Goal: Transaction & Acquisition: Book appointment/travel/reservation

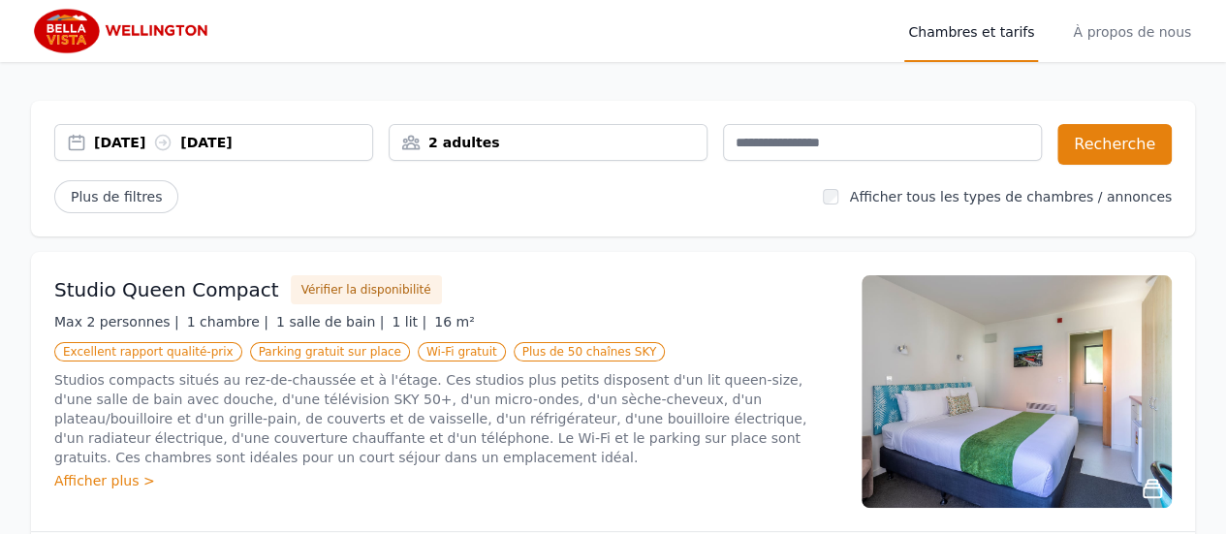
click at [164, 152] on div "17 septembre 2025 18 septembre 2025" at bounding box center [213, 142] width 319 height 37
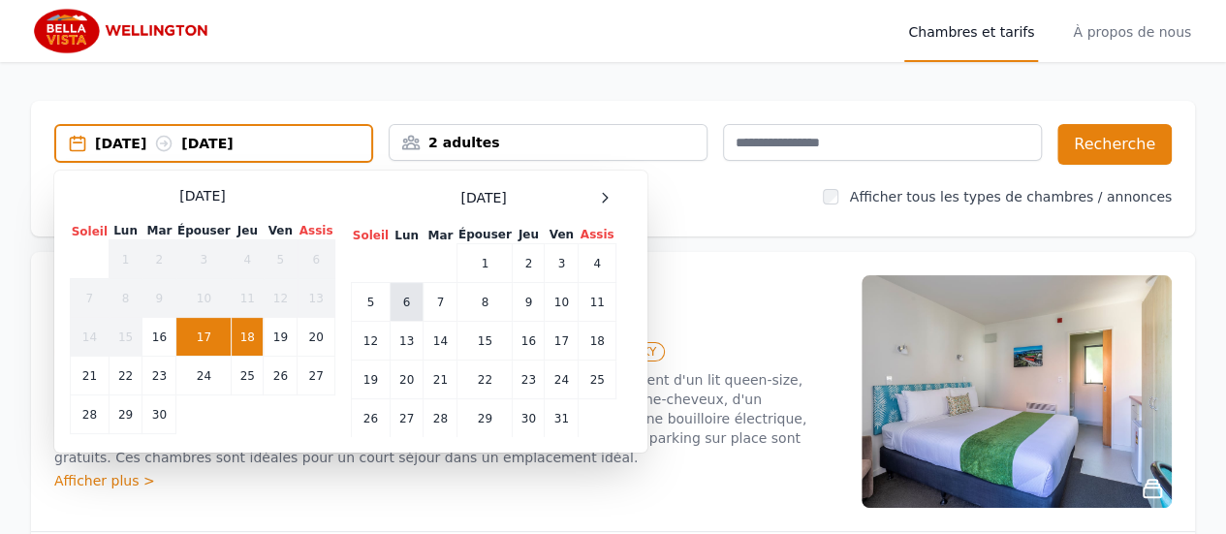
click at [405, 307] on font "6" at bounding box center [407, 303] width 8 height 14
click at [408, 299] on font "6" at bounding box center [407, 303] width 8 height 14
click at [146, 146] on font "17 septembre 2025" at bounding box center [120, 144] width 51 height 16
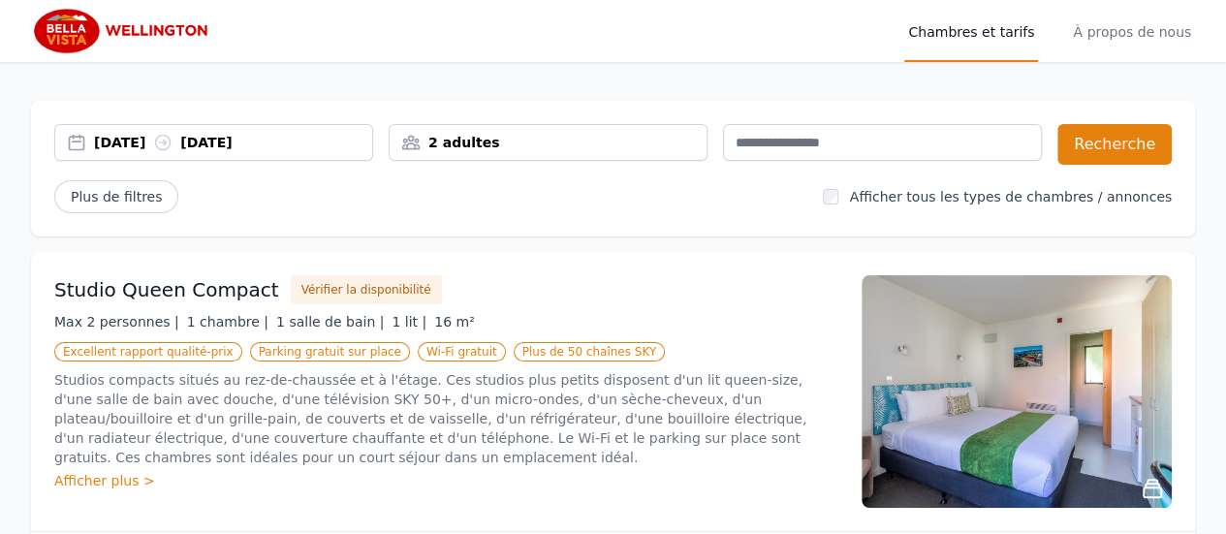
click at [145, 146] on font "17 septembre 2025" at bounding box center [119, 143] width 51 height 16
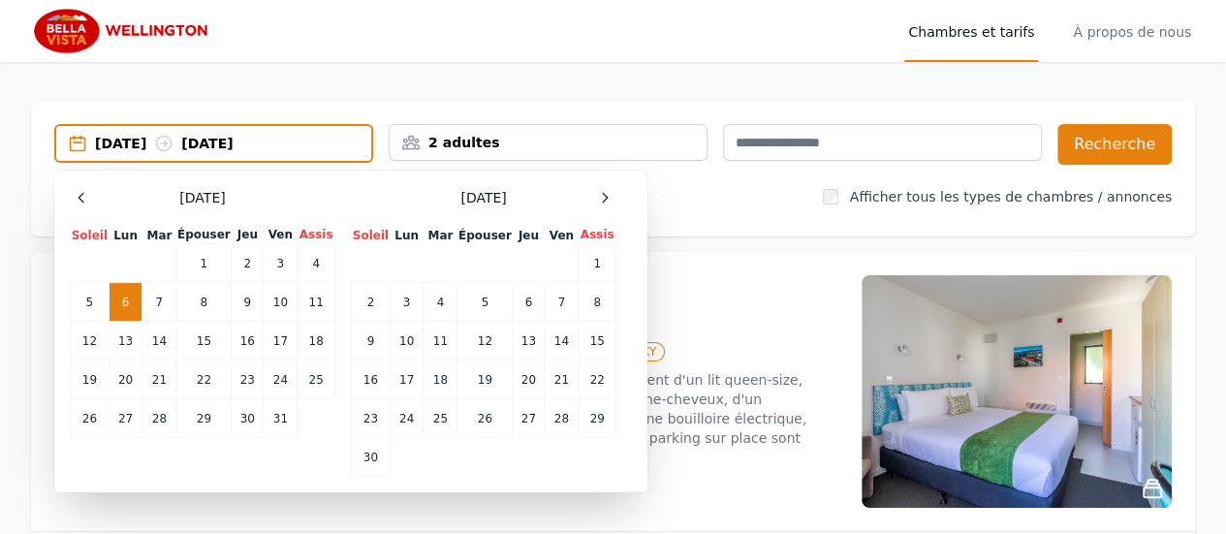
click at [233, 139] on font "18 septembre 2025" at bounding box center [206, 144] width 51 height 16
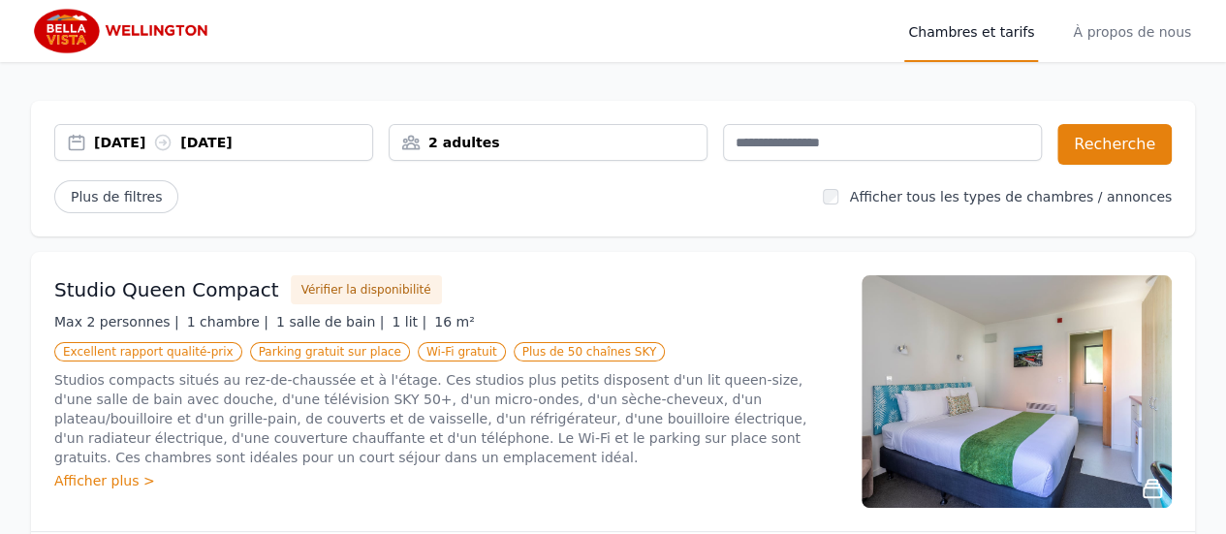
click at [110, 147] on font "17 septembre 2025" at bounding box center [119, 143] width 51 height 16
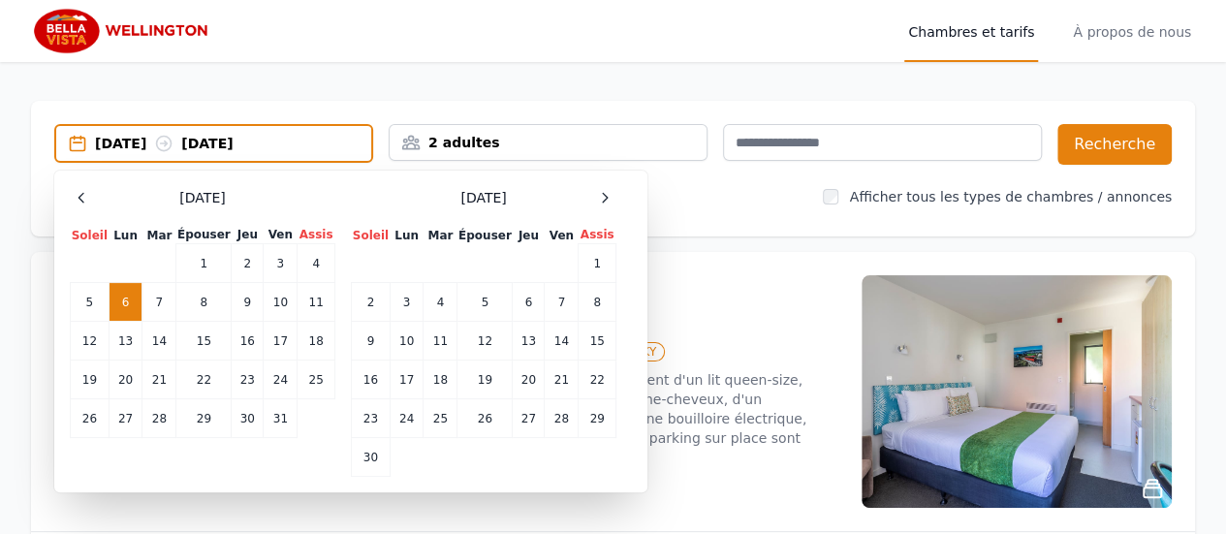
click at [120, 301] on td "6" at bounding box center [126, 301] width 34 height 39
click at [192, 299] on td "8" at bounding box center [203, 301] width 55 height 39
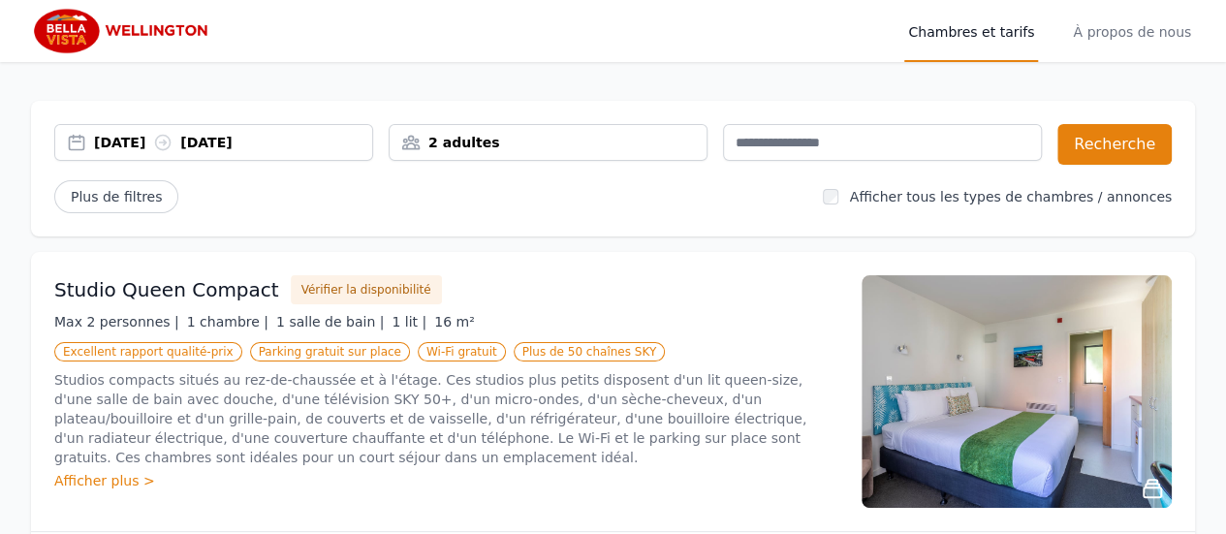
click at [140, 144] on font "17 septembre 2025" at bounding box center [119, 143] width 51 height 16
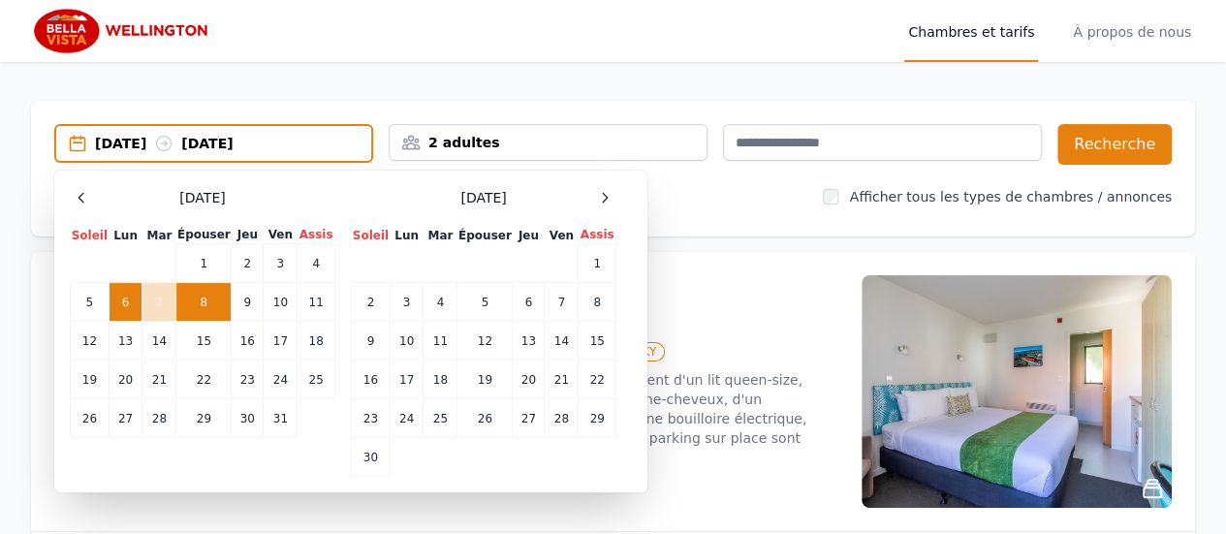
click at [205, 315] on td "8" at bounding box center [203, 301] width 55 height 39
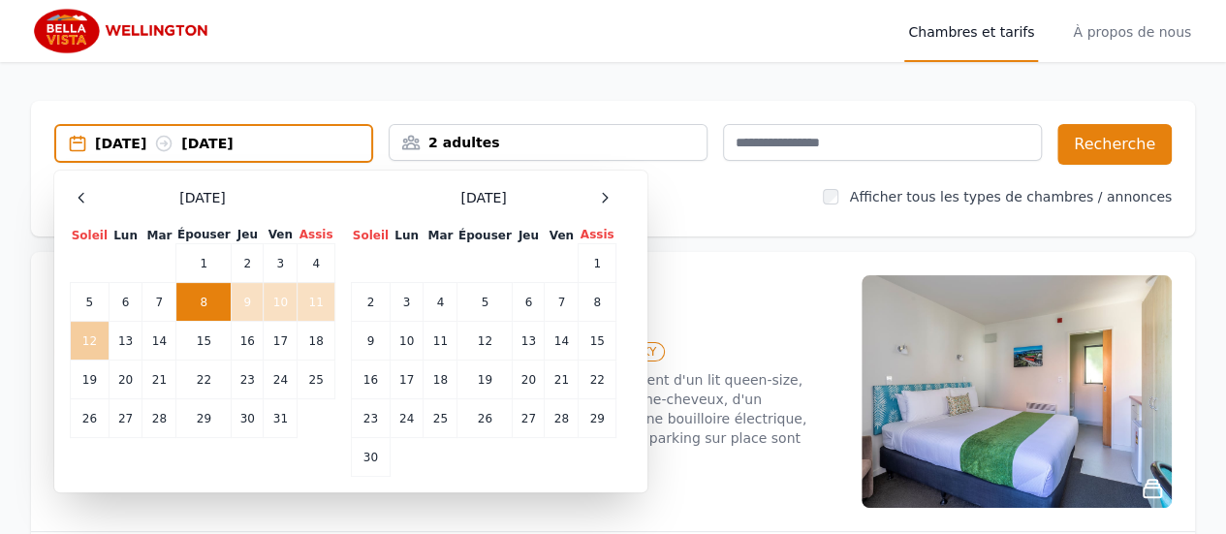
click at [79, 339] on td "12" at bounding box center [90, 340] width 39 height 39
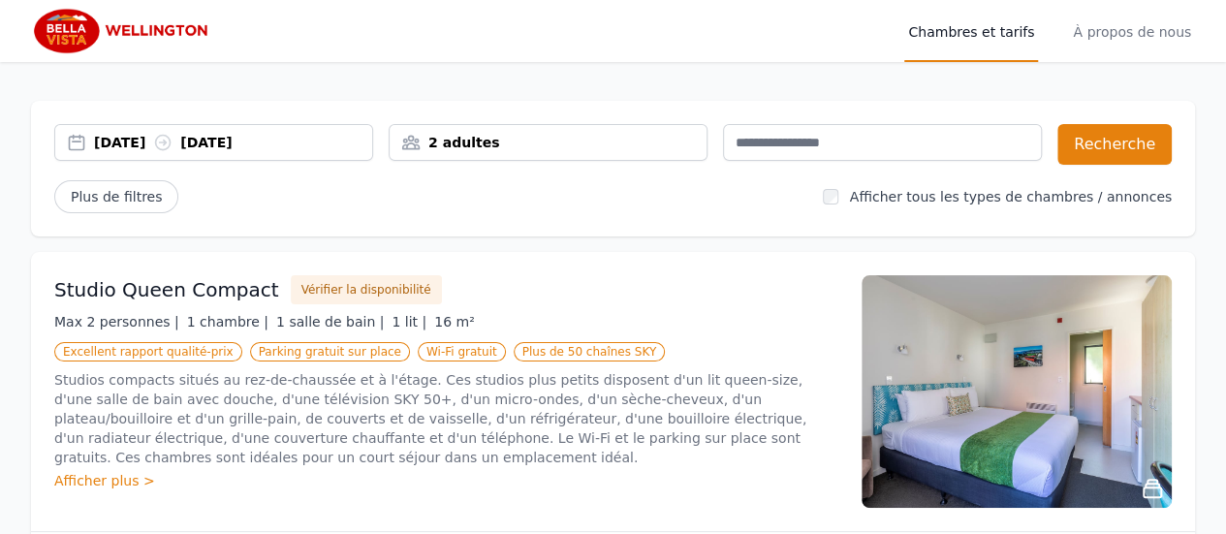
drag, startPoint x: 581, startPoint y: 118, endPoint x: 585, endPoint y: 131, distance: 13.5
click at [585, 131] on div "17 septembre 2025 18 septembre 2025 2 adultes Recherche Plus de filtres Affiche…" at bounding box center [613, 169] width 1164 height 136
click at [585, 131] on div "2 adultes" at bounding box center [548, 142] width 319 height 37
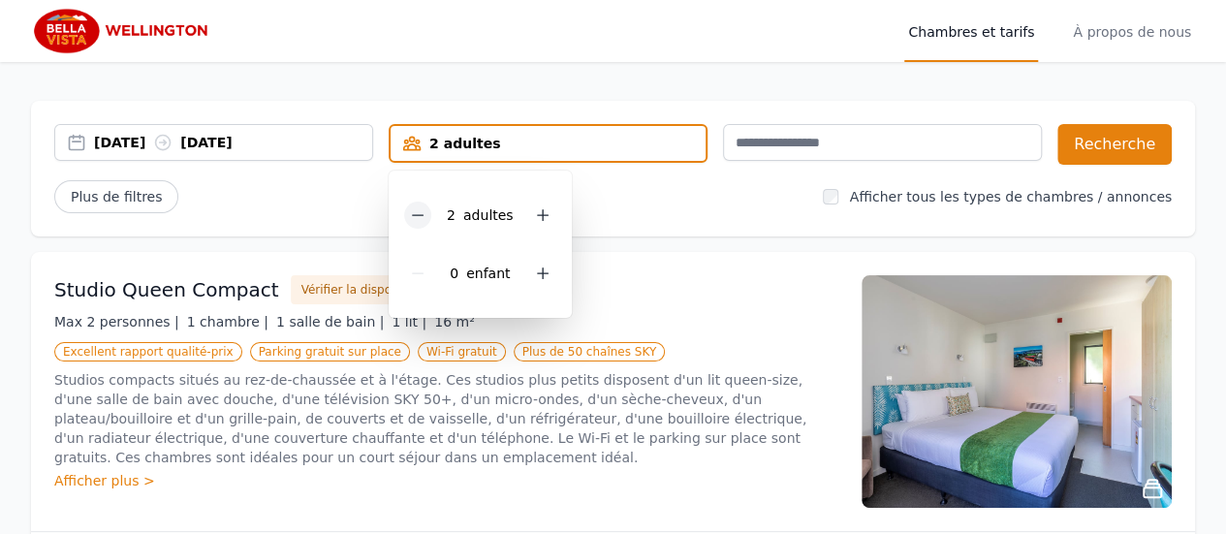
click at [431, 217] on div at bounding box center [417, 215] width 27 height 27
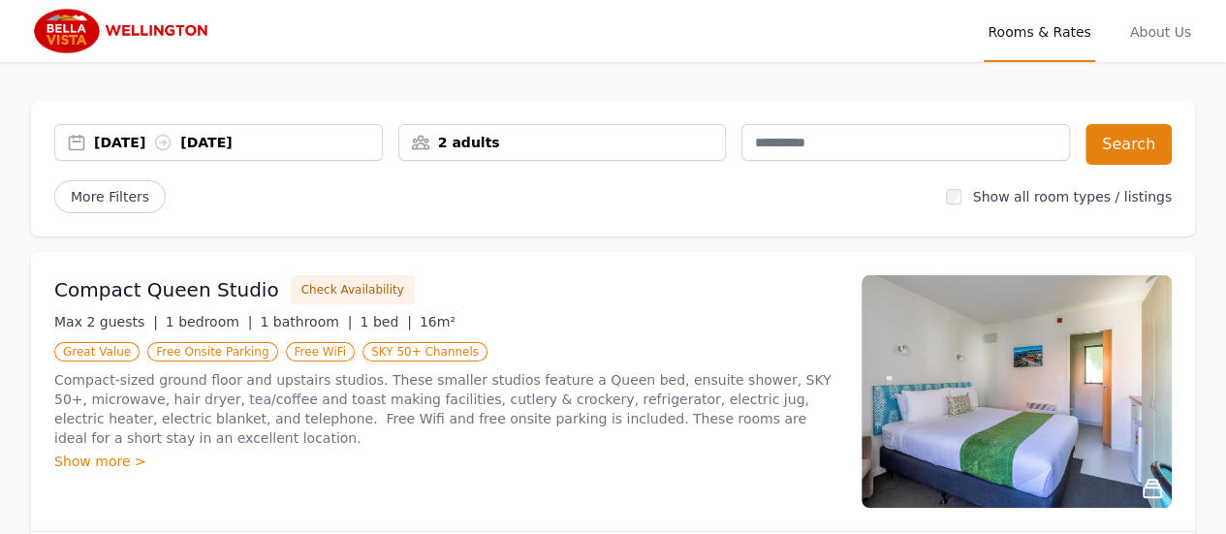
click at [533, 130] on div "2 adults" at bounding box center [562, 142] width 329 height 37
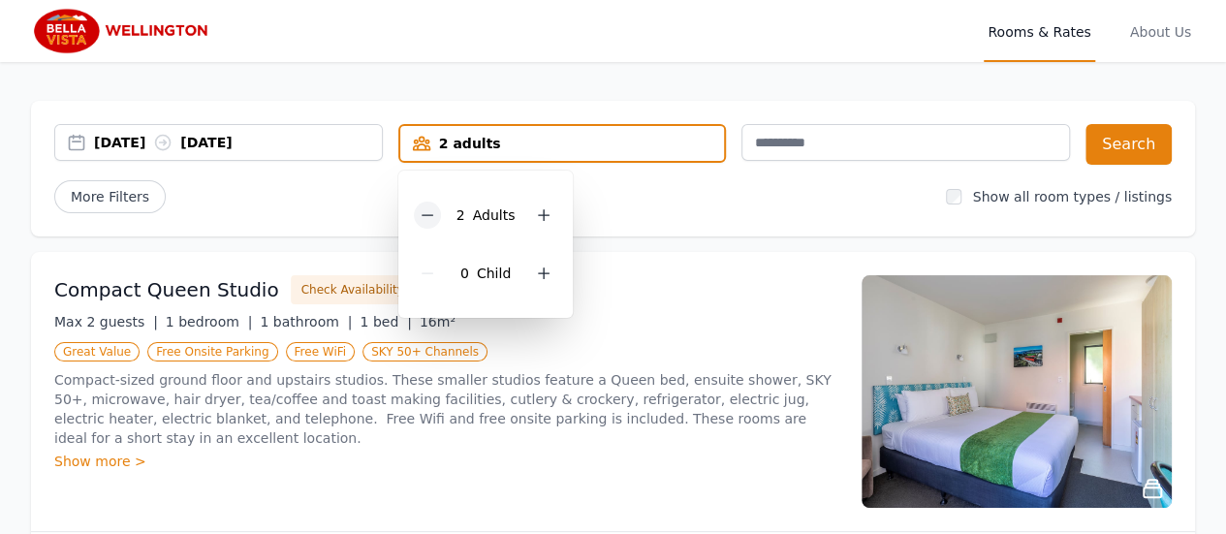
click at [425, 212] on icon at bounding box center [428, 215] width 16 height 16
click at [165, 136] on div "[DATE] [DATE]" at bounding box center [238, 142] width 288 height 19
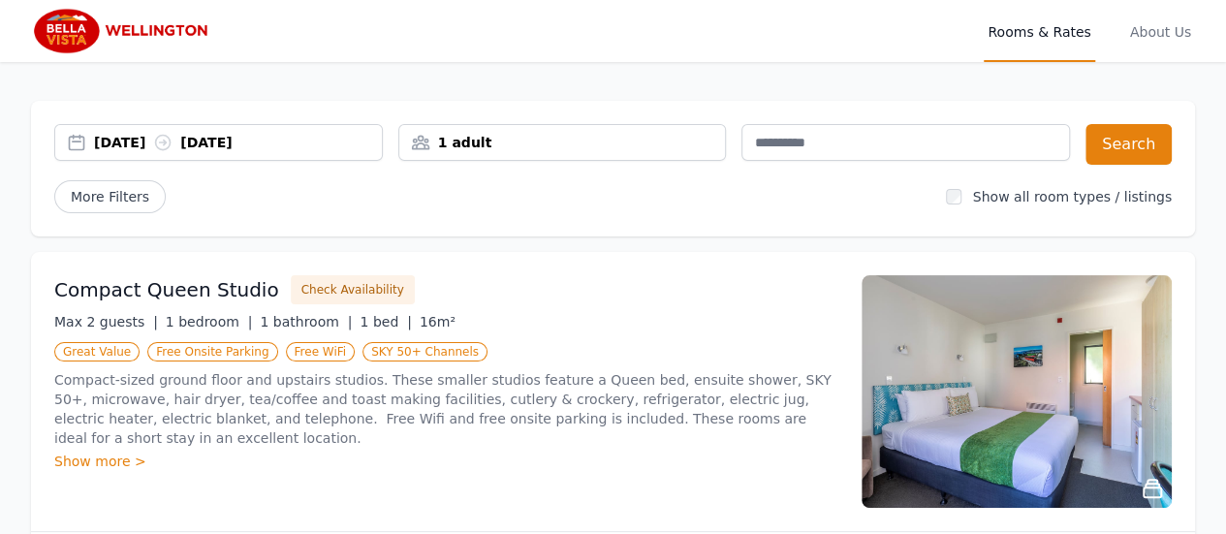
click at [173, 142] on icon at bounding box center [162, 142] width 19 height 19
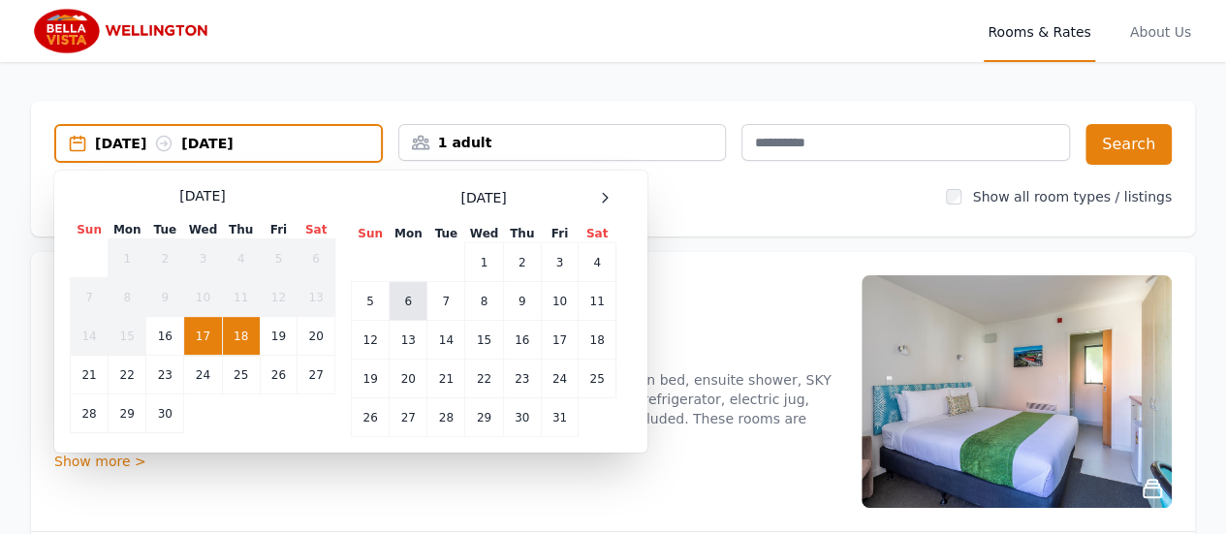
click at [411, 301] on td "6" at bounding box center [409, 301] width 38 height 39
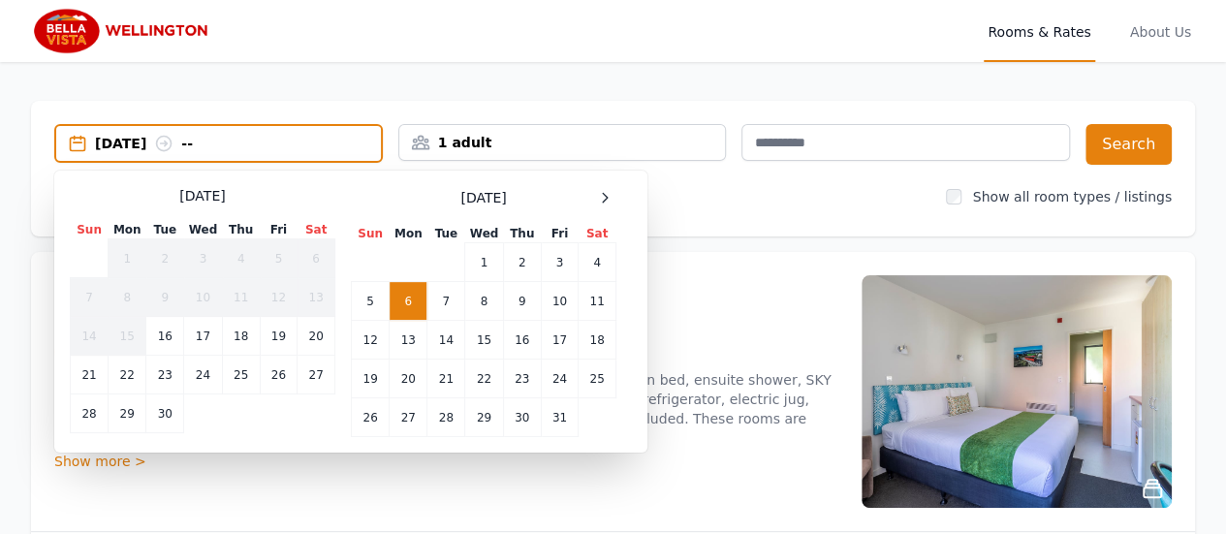
click at [417, 294] on td "6" at bounding box center [409, 301] width 38 height 39
click at [478, 299] on td "8" at bounding box center [484, 301] width 38 height 39
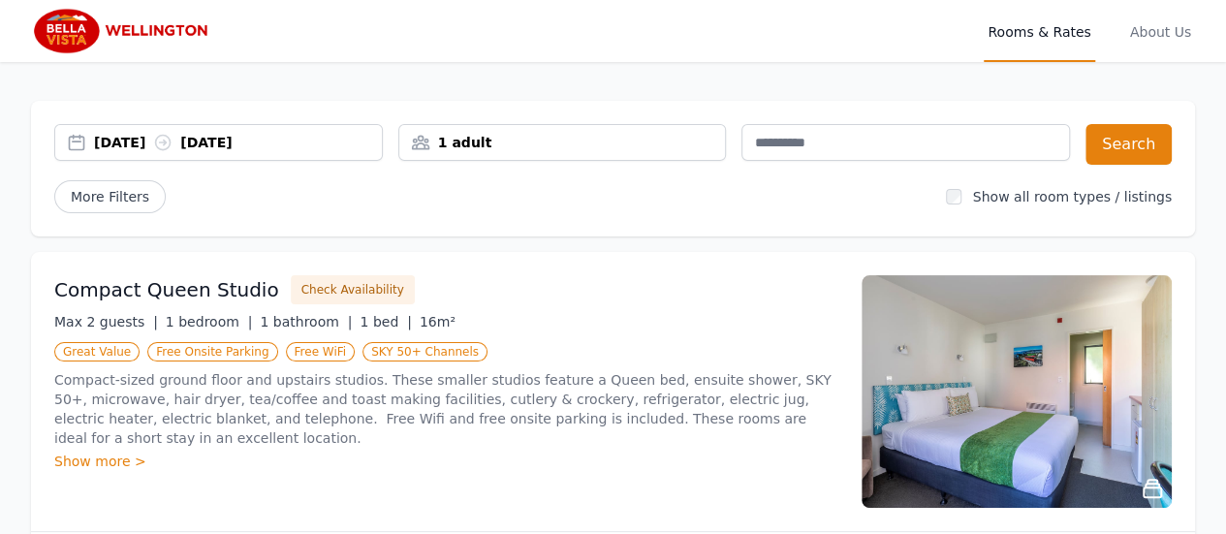
click at [103, 131] on div "[DATE] [DATE]" at bounding box center [218, 142] width 329 height 37
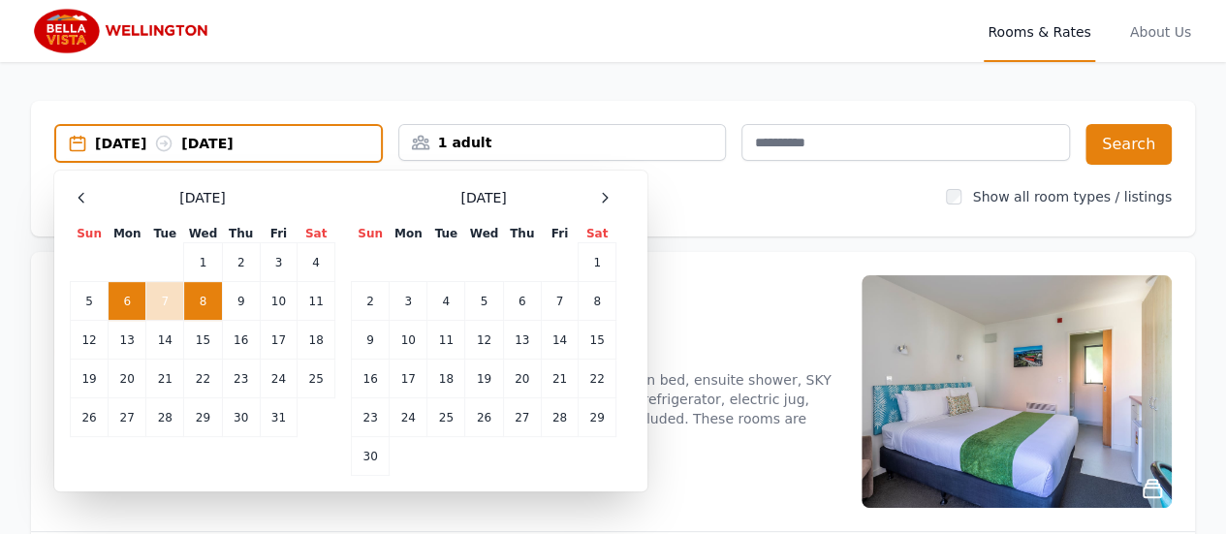
click at [201, 288] on td "8" at bounding box center [203, 301] width 38 height 39
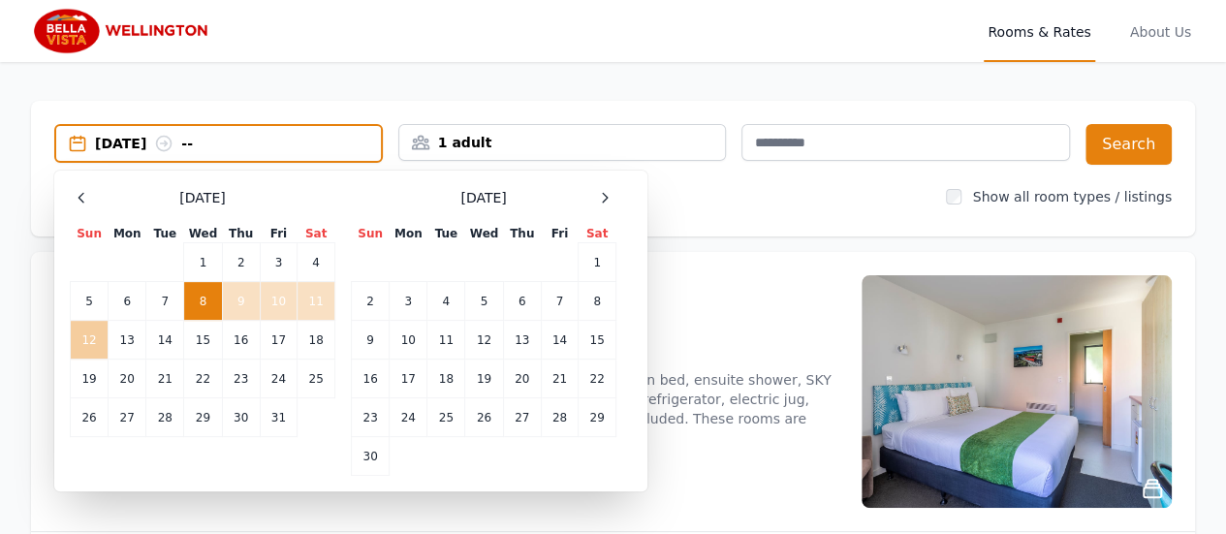
click at [83, 338] on td "12" at bounding box center [90, 340] width 38 height 39
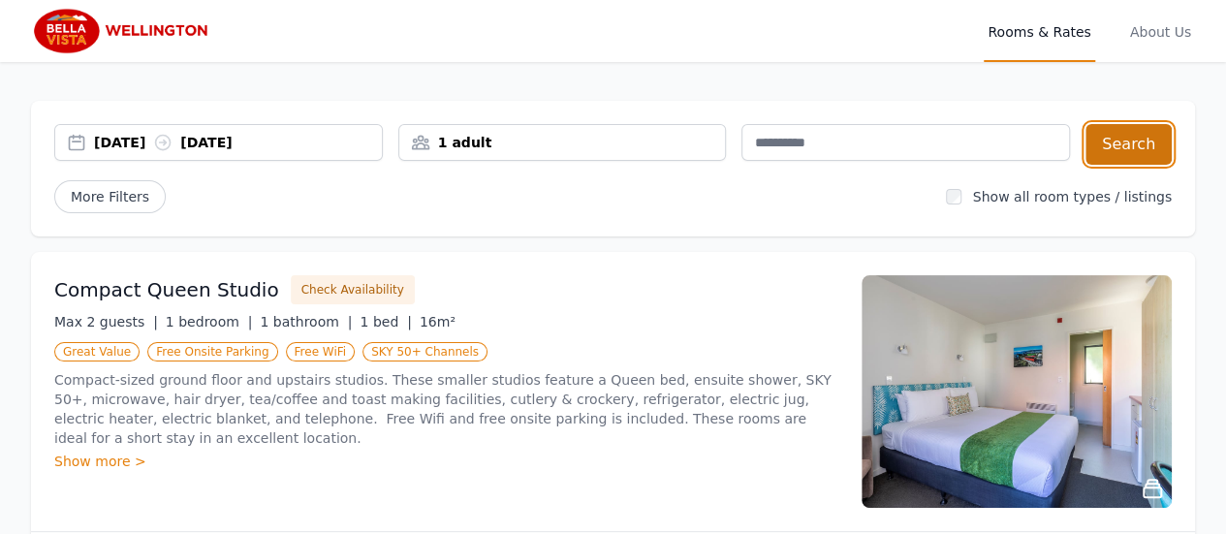
click at [1134, 150] on button "Search" at bounding box center [1129, 144] width 86 height 41
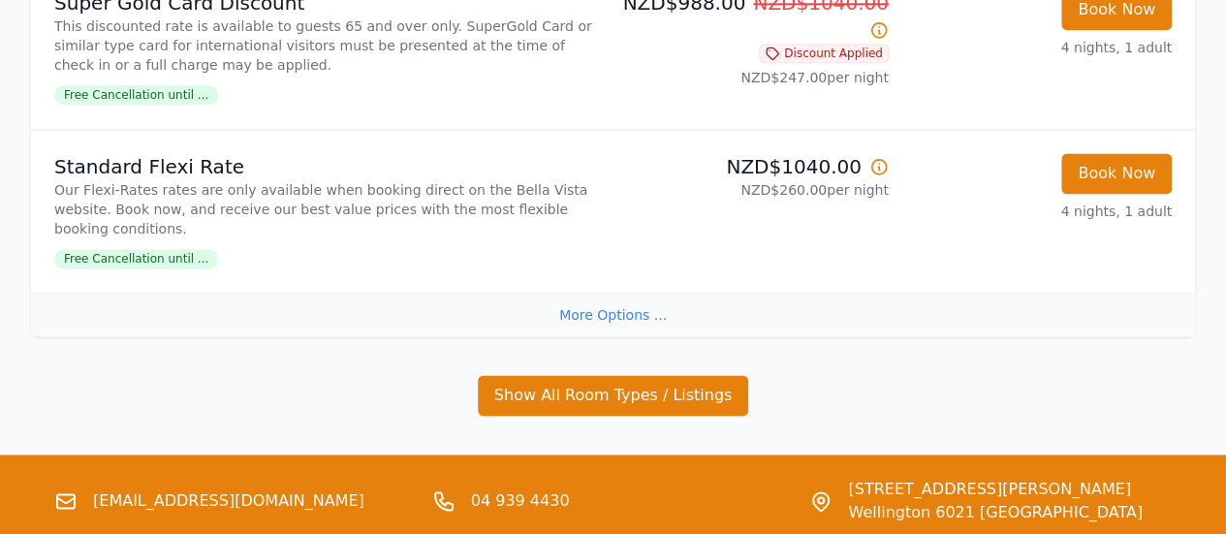
scroll to position [1246, 0]
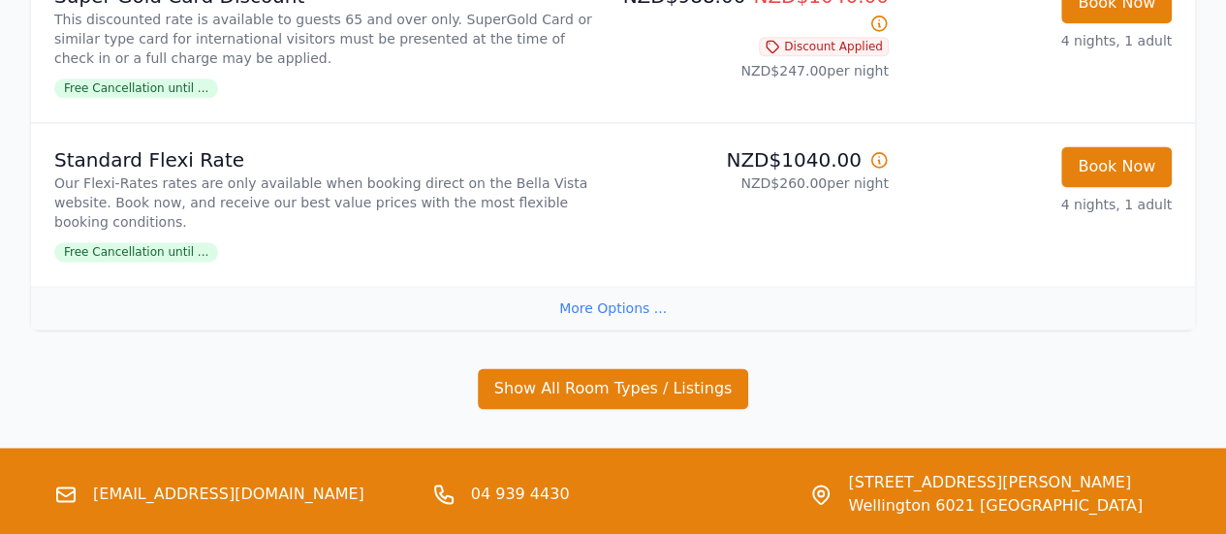
click at [618, 286] on div "More Options ..." at bounding box center [613, 308] width 1164 height 44
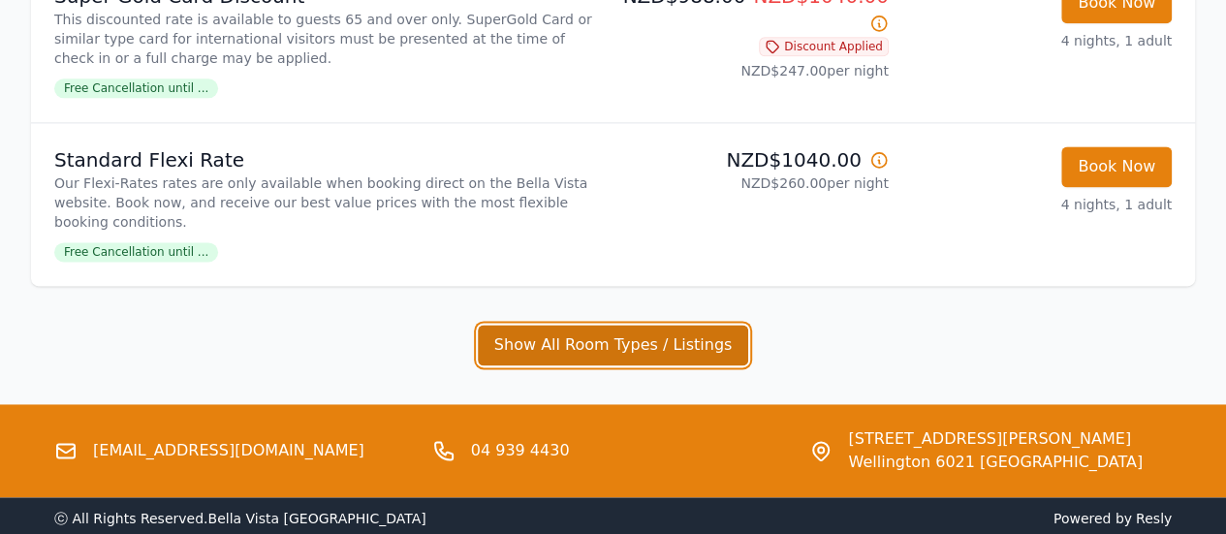
click at [616, 325] on button "Show All Room Types / Listings" at bounding box center [613, 345] width 271 height 41
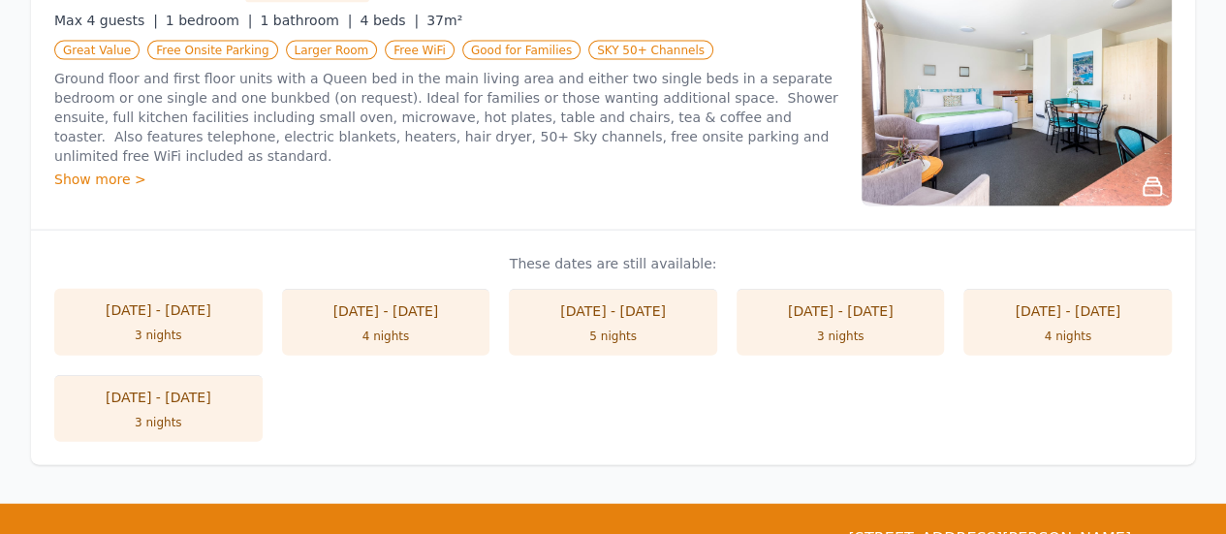
scroll to position [2058, 0]
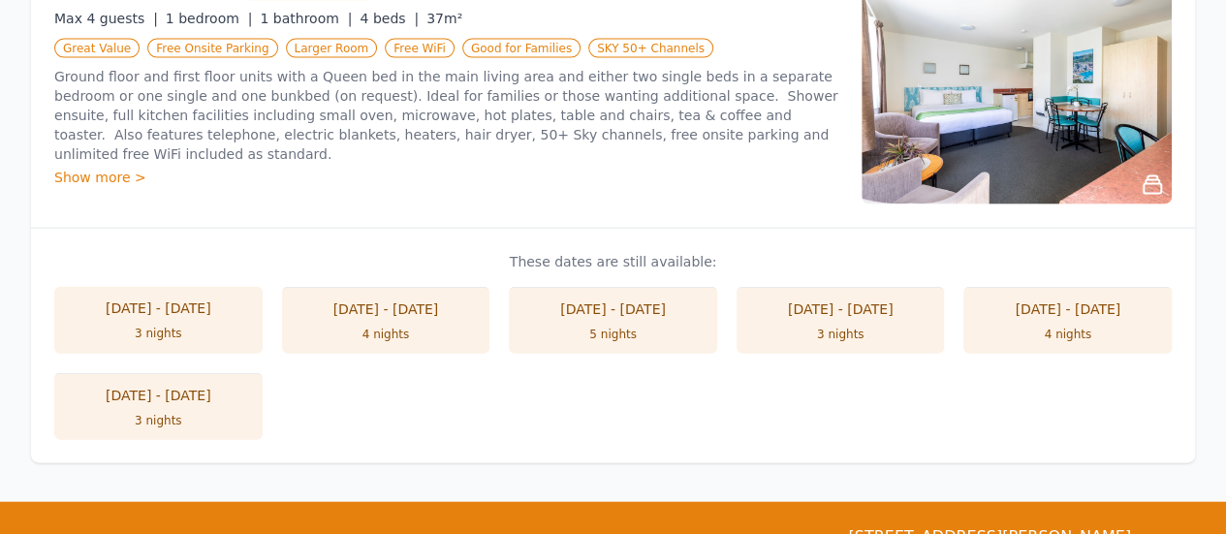
click at [142, 373] on li "08 Oct - 11 Oct 3 nights" at bounding box center [158, 406] width 208 height 67
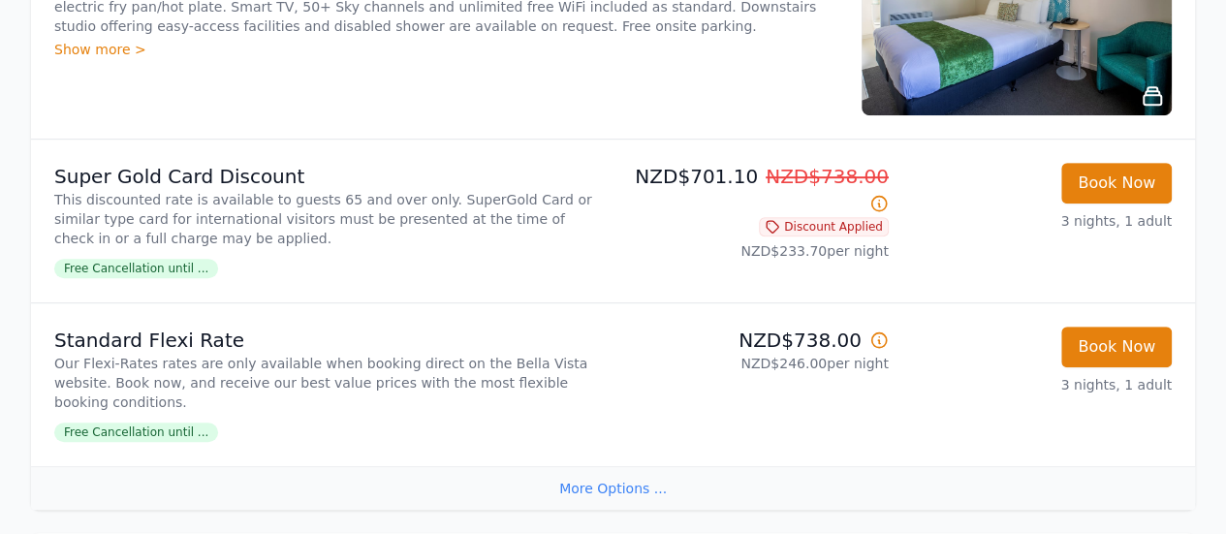
scroll to position [394, 0]
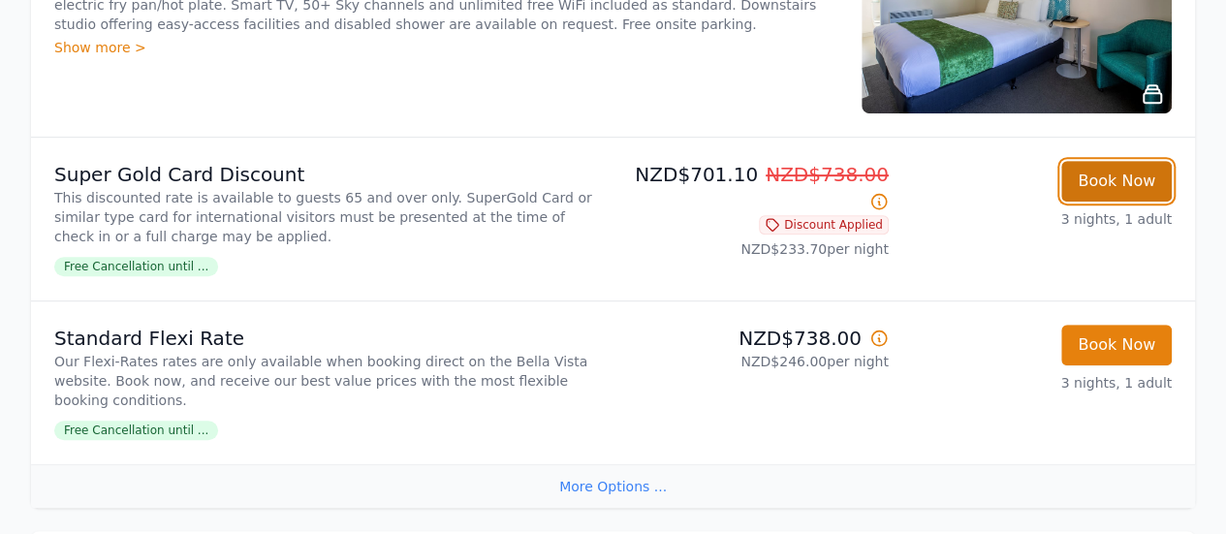
click at [1089, 185] on button "Book Now" at bounding box center [1116, 181] width 110 height 41
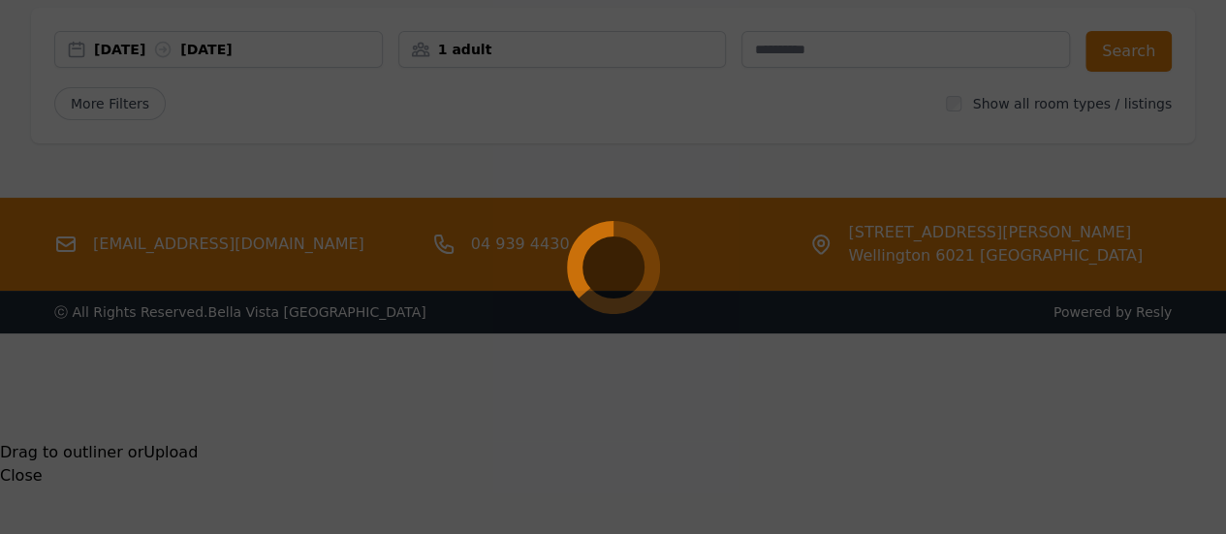
select select "**"
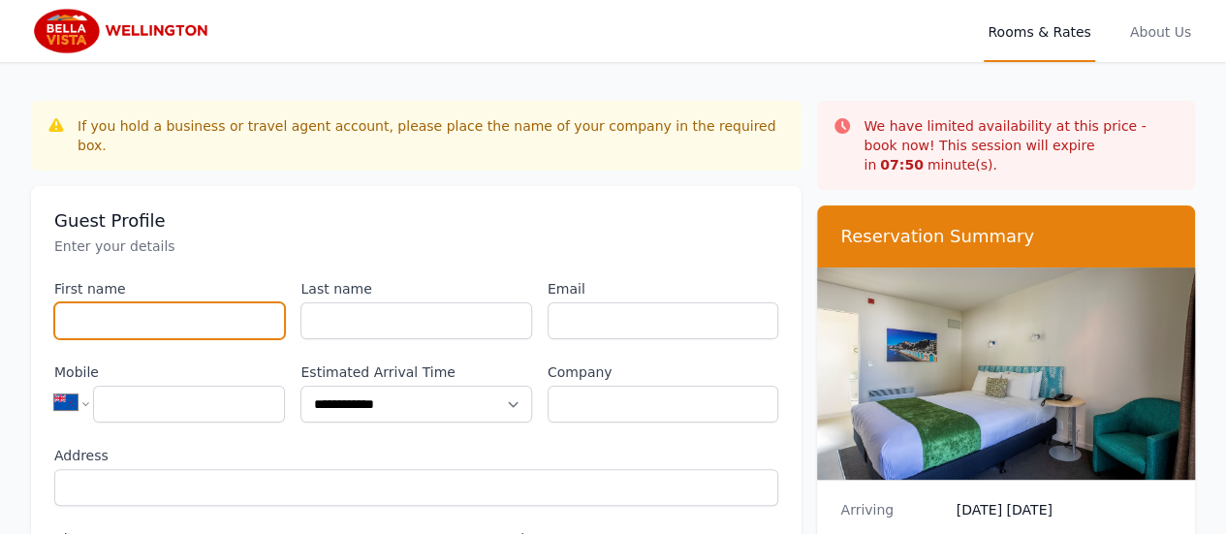
click at [196, 302] on input "First name" at bounding box center [169, 320] width 231 height 37
type input "*"
type input "*******"
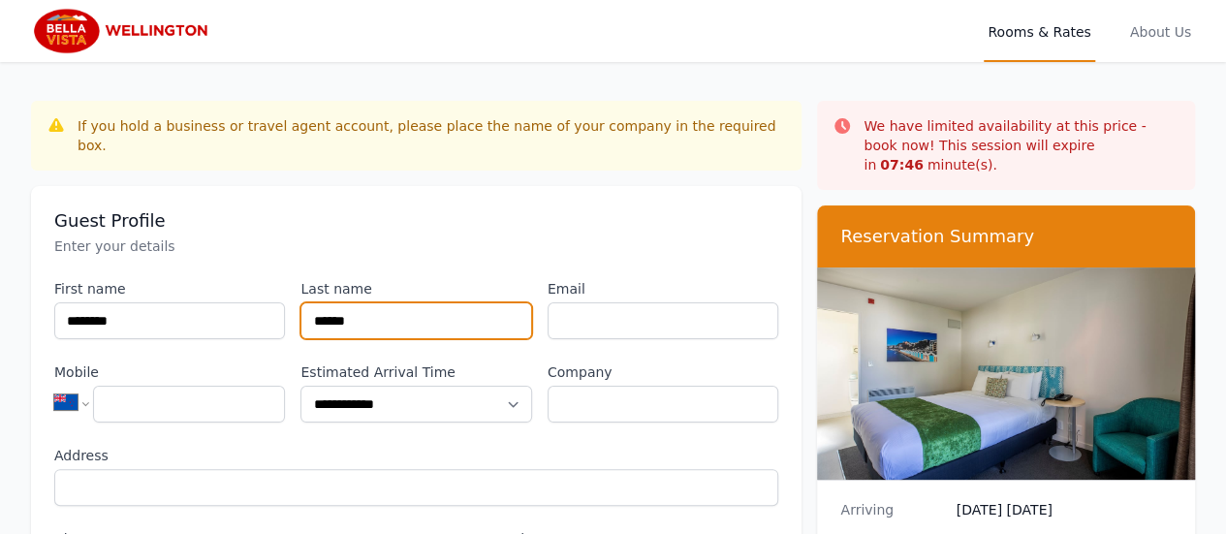
type input "******"
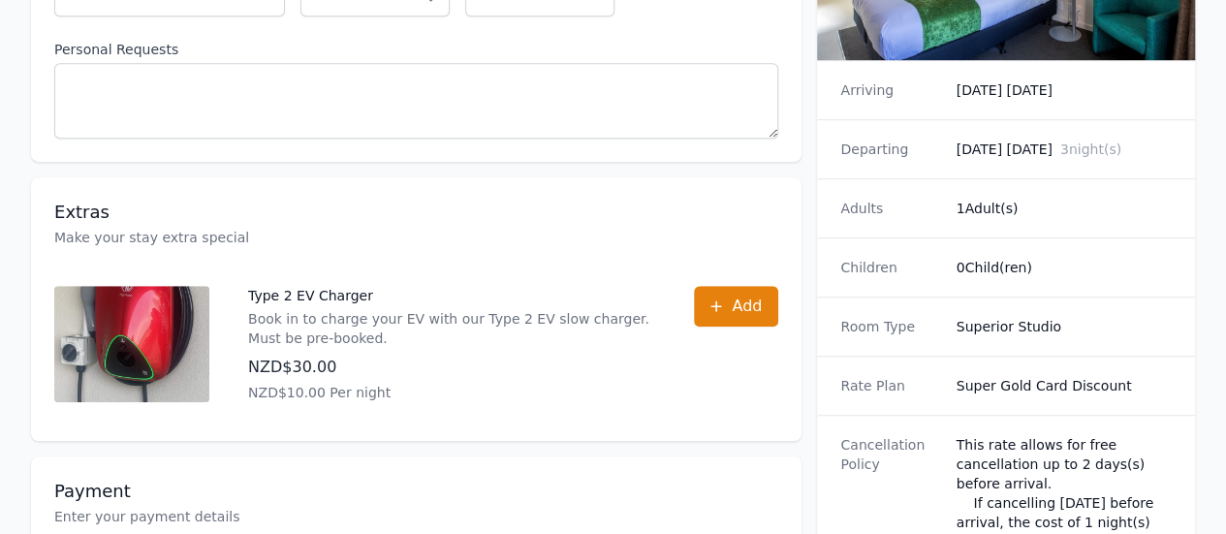
scroll to position [572, 0]
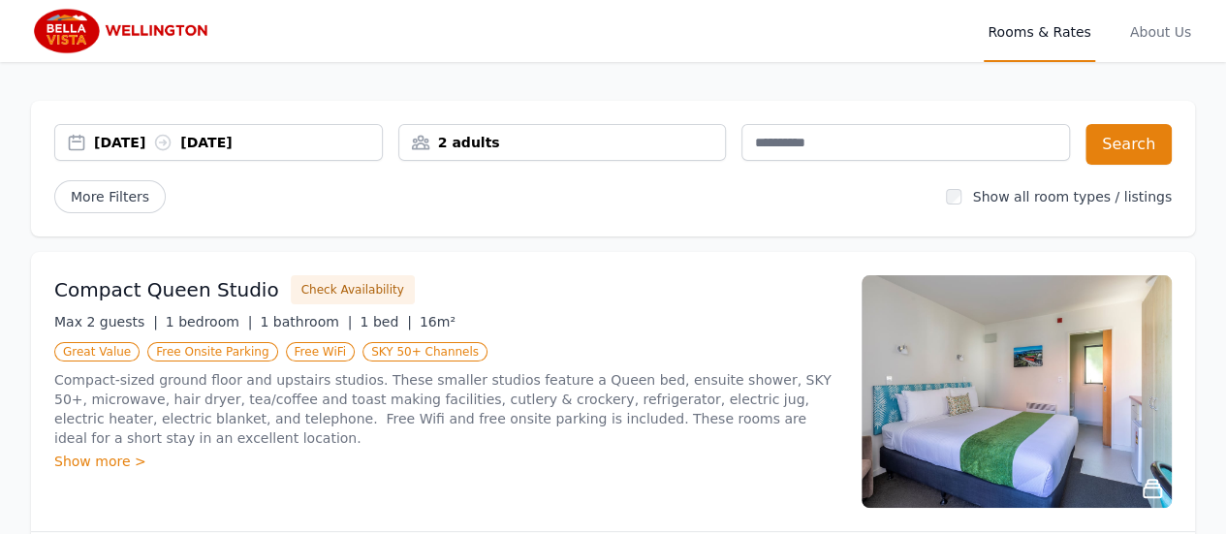
click at [487, 150] on div "2 adults" at bounding box center [562, 142] width 327 height 19
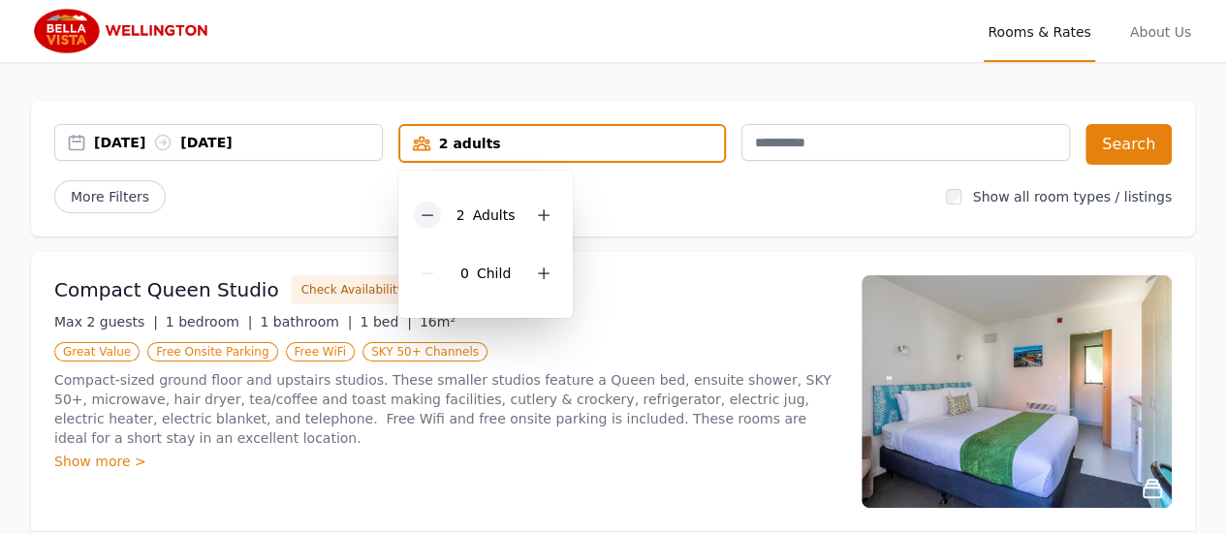
click at [438, 218] on div at bounding box center [427, 215] width 27 height 27
click at [157, 145] on div "[DATE] [DATE]" at bounding box center [238, 142] width 288 height 19
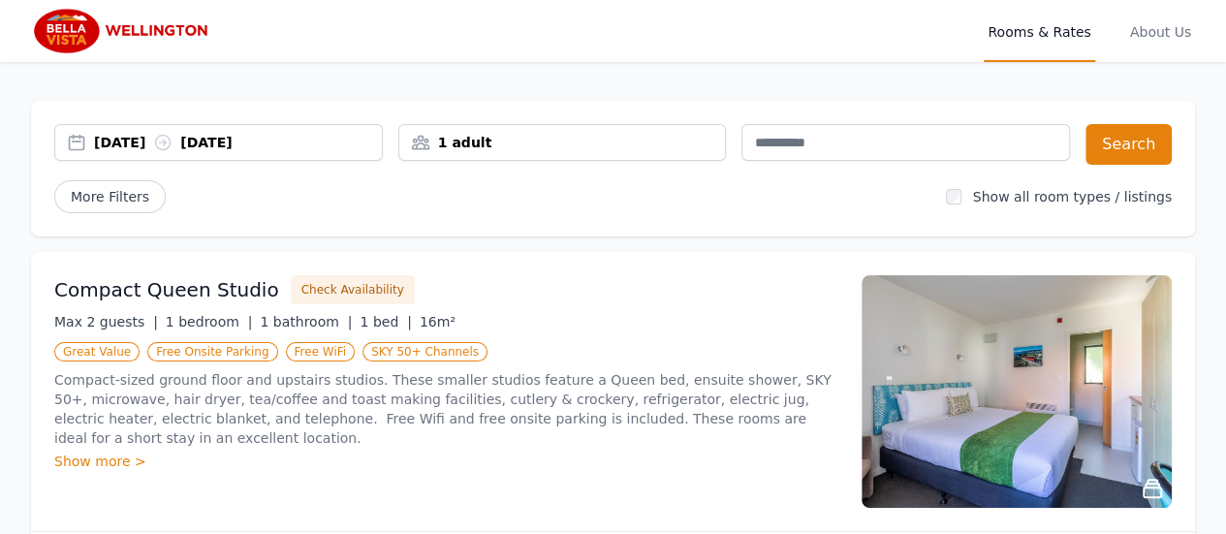
click at [157, 145] on div "[DATE] [DATE]" at bounding box center [238, 142] width 288 height 19
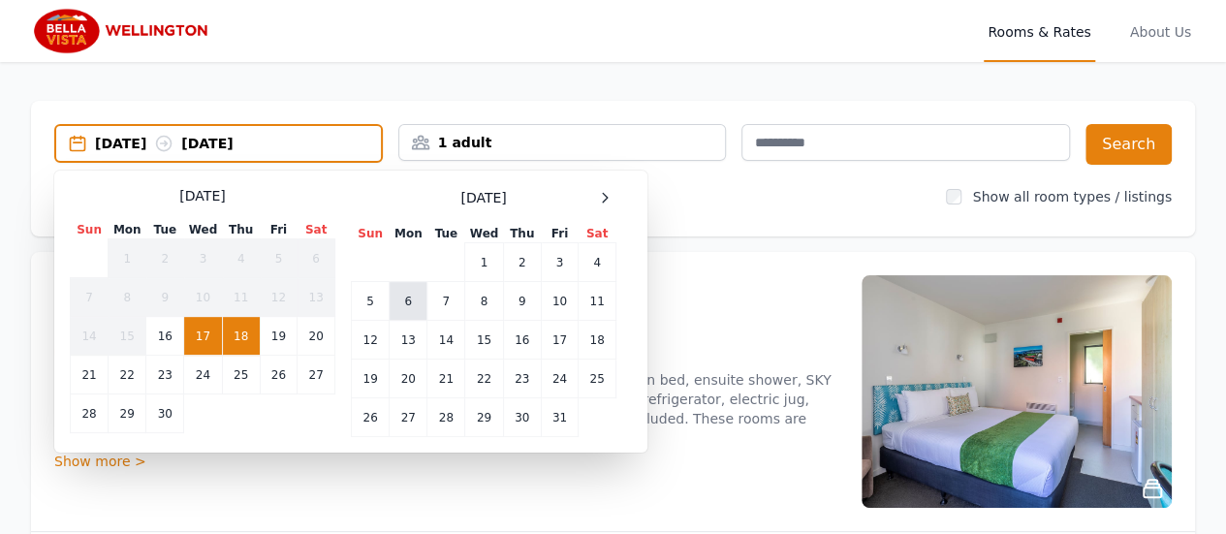
click at [413, 296] on td "6" at bounding box center [409, 301] width 38 height 39
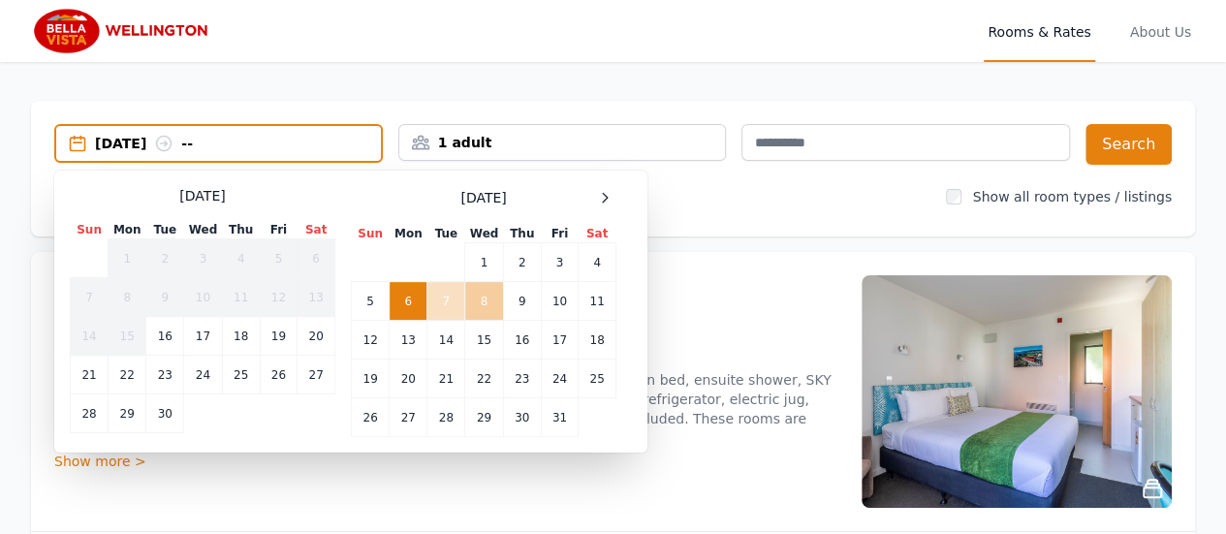
click at [475, 294] on td "8" at bounding box center [484, 301] width 38 height 39
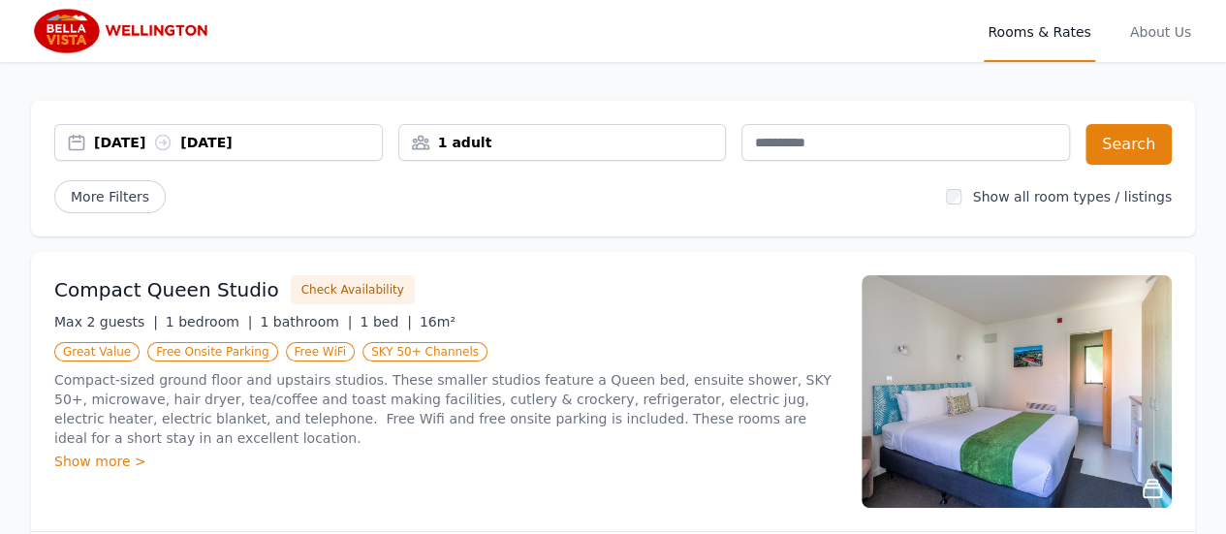
click at [157, 130] on div "[DATE] [DATE]" at bounding box center [218, 142] width 329 height 37
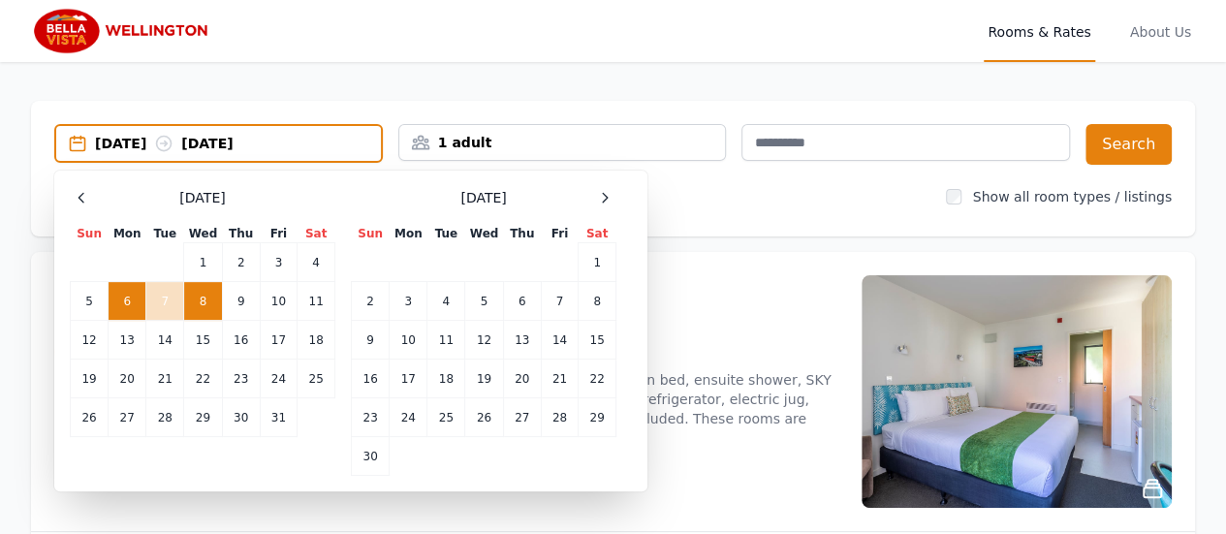
click at [208, 303] on td "8" at bounding box center [203, 301] width 38 height 39
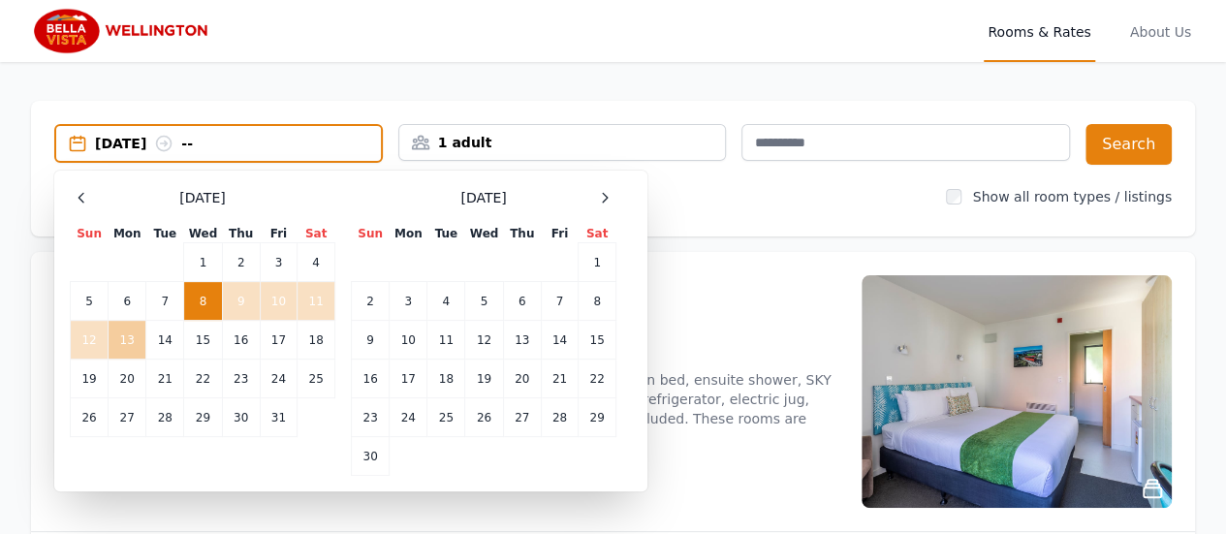
click at [119, 343] on td "13" at bounding box center [128, 340] width 38 height 39
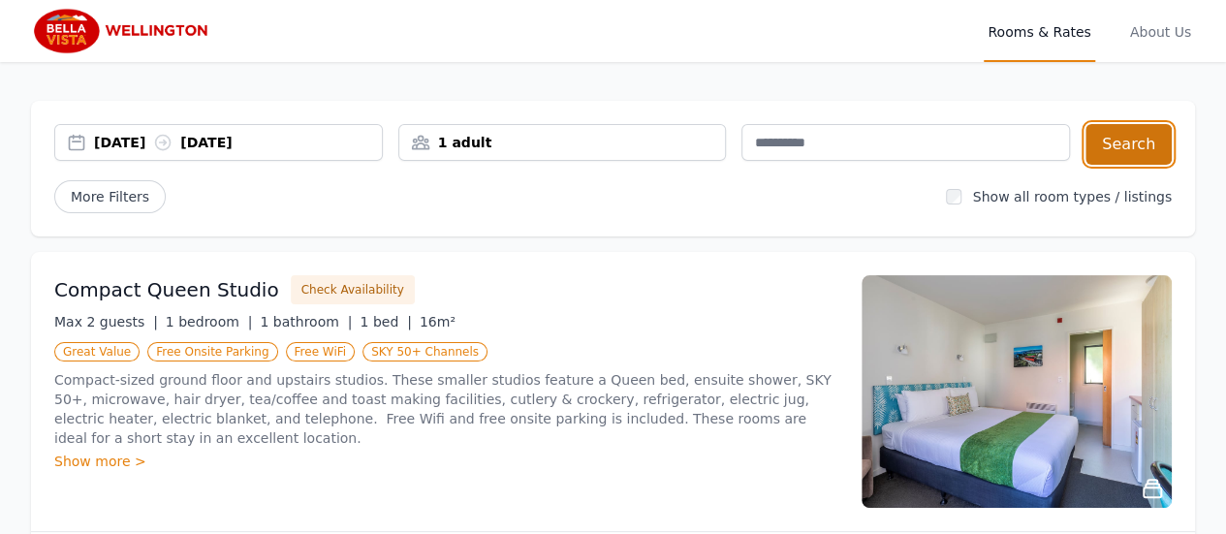
click at [1134, 142] on button "Search" at bounding box center [1129, 144] width 86 height 41
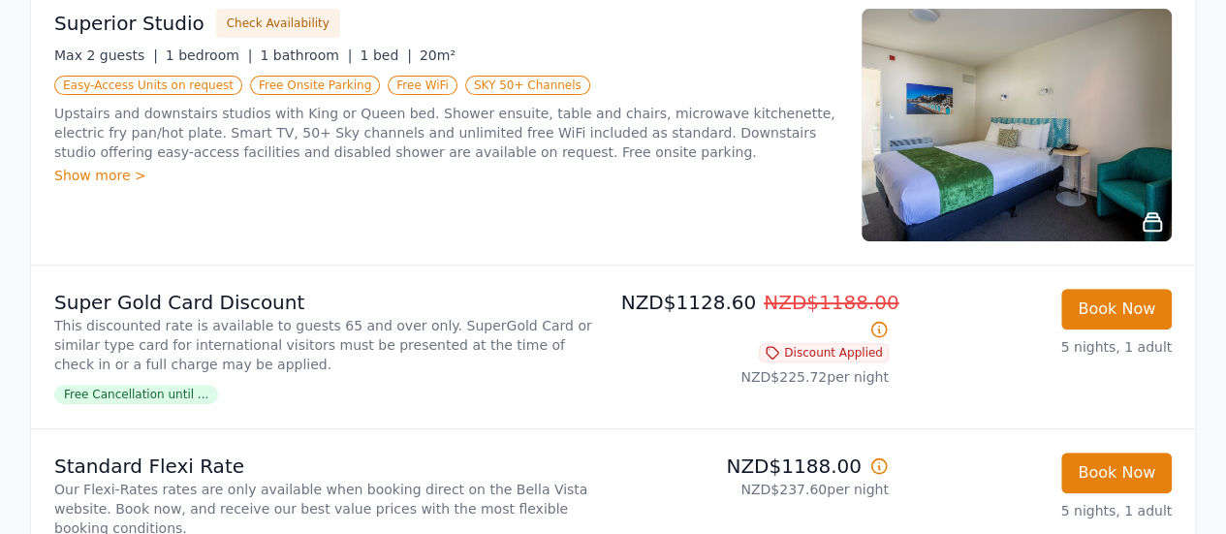
scroll to position [268, 0]
